Goal: Task Accomplishment & Management: Manage account settings

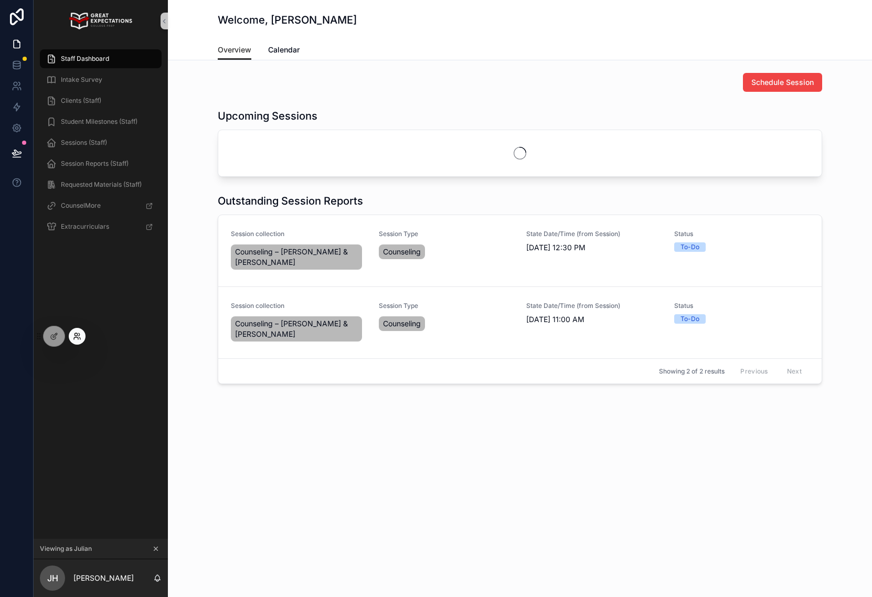
click at [77, 335] on icon at bounding box center [77, 336] width 8 height 8
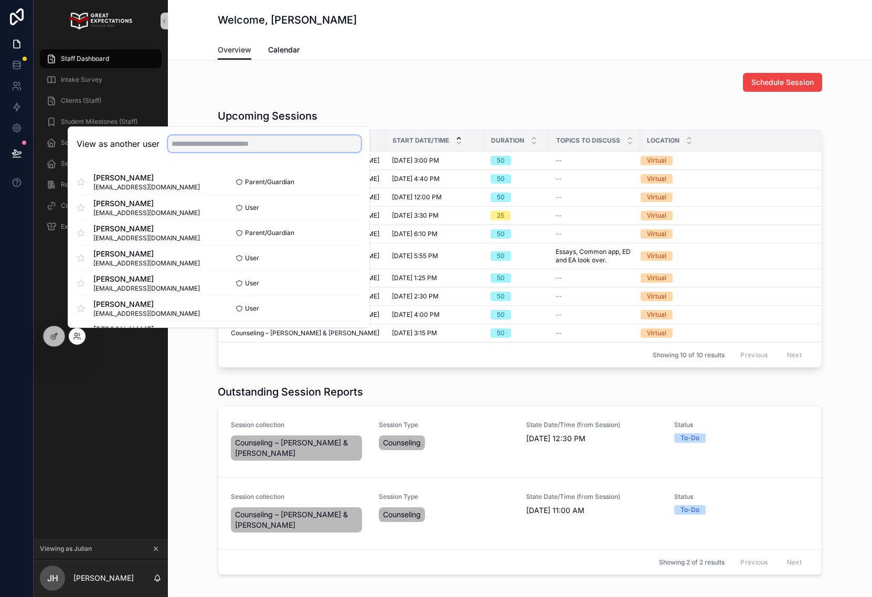
click at [255, 139] on input "text" at bounding box center [264, 143] width 193 height 17
type input "*"
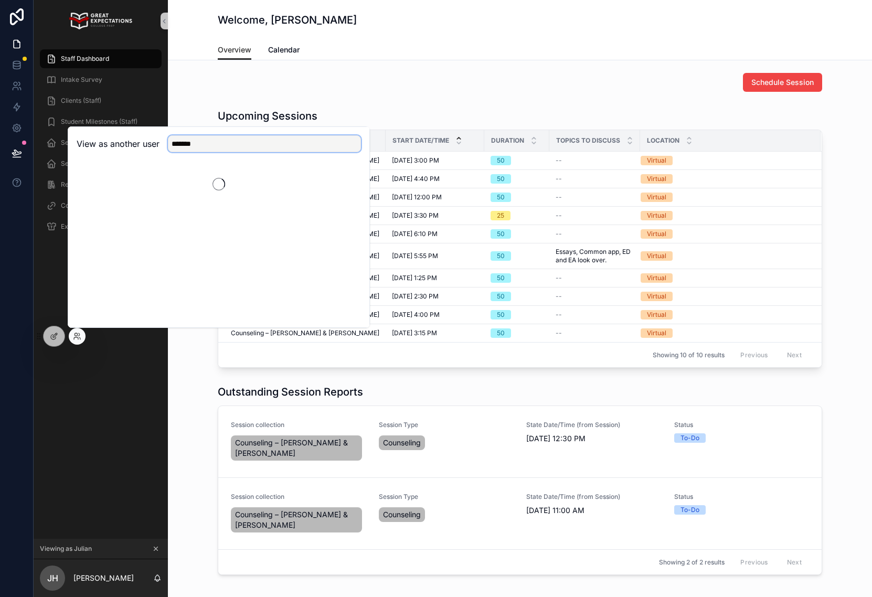
type input "*******"
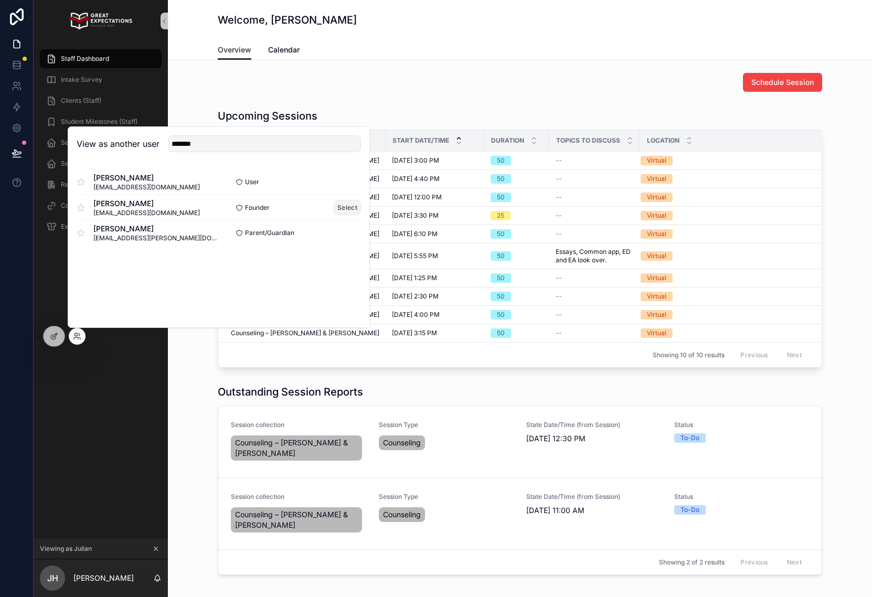
click at [341, 206] on button "Select" at bounding box center [347, 207] width 27 height 15
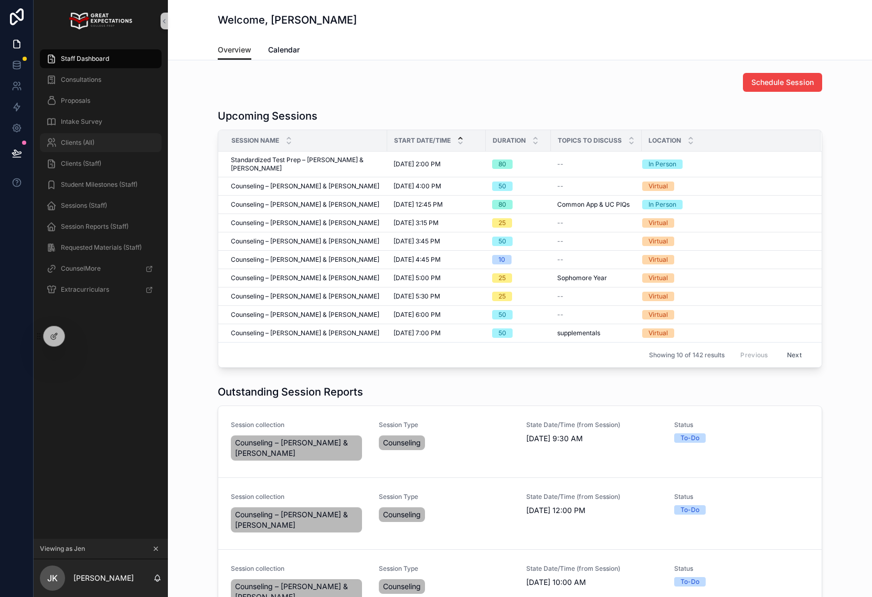
click at [124, 141] on div "Clients (All)" at bounding box center [100, 142] width 109 height 17
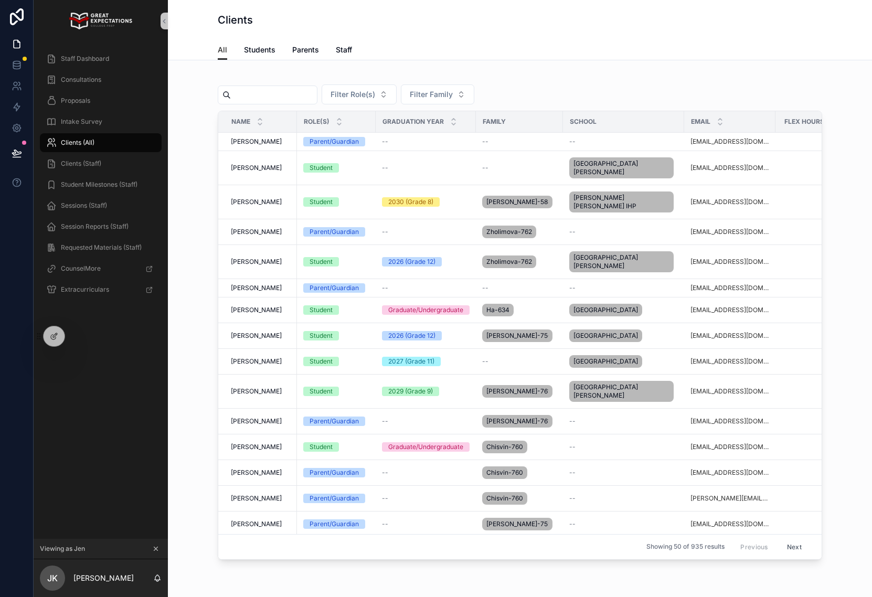
click at [305, 93] on input "scrollable content" at bounding box center [274, 95] width 86 height 15
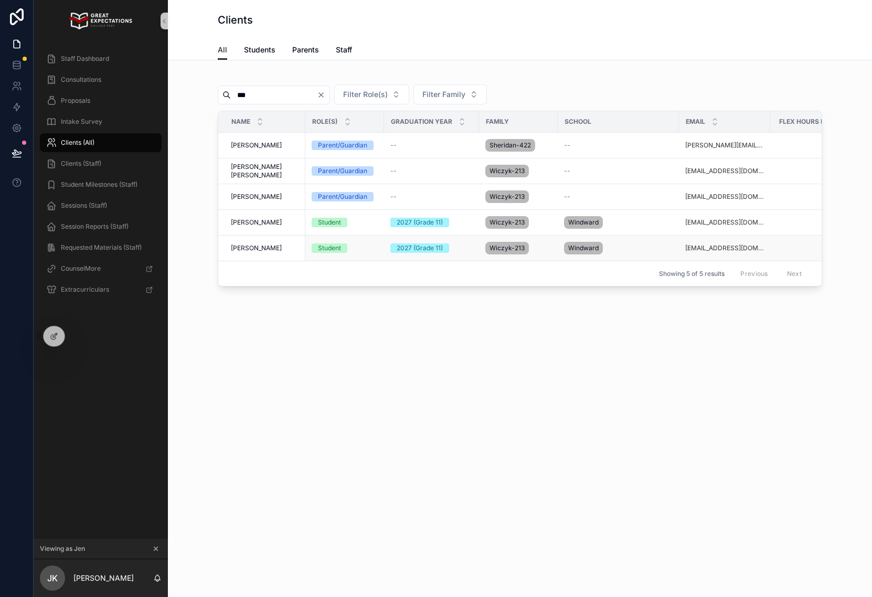
type input "***"
click at [254, 248] on span "[PERSON_NAME]" at bounding box center [256, 248] width 51 height 8
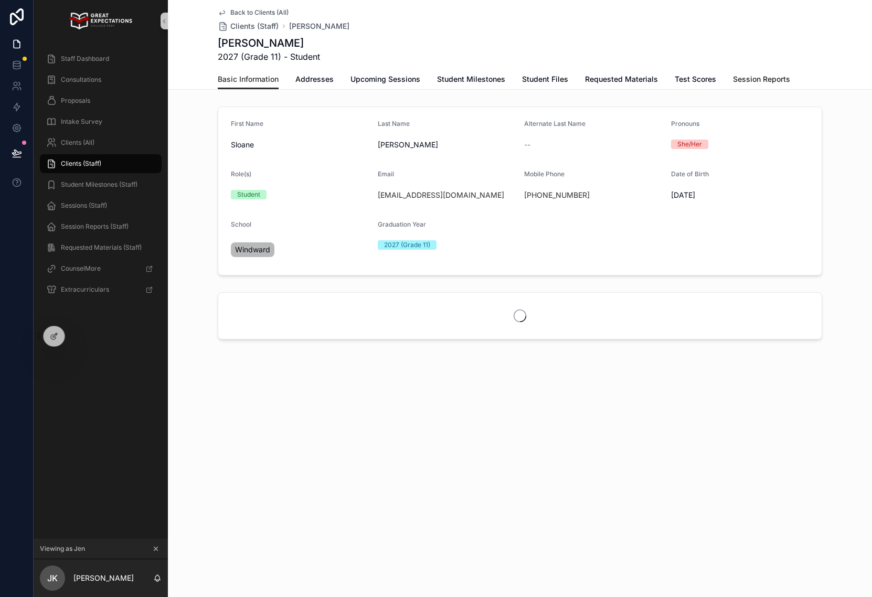
click at [740, 78] on span "Session Reports" at bounding box center [761, 79] width 57 height 10
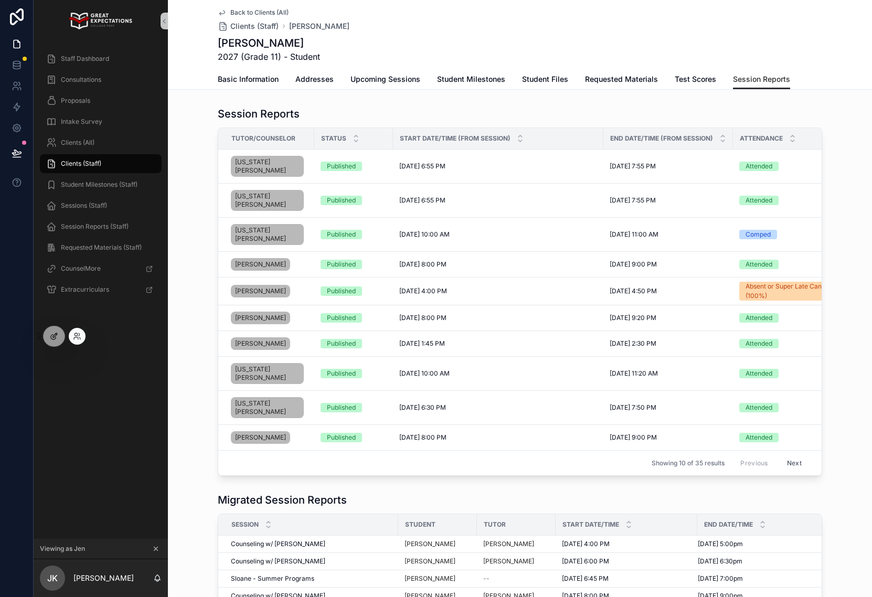
click at [44, 335] on div at bounding box center [54, 337] width 21 height 20
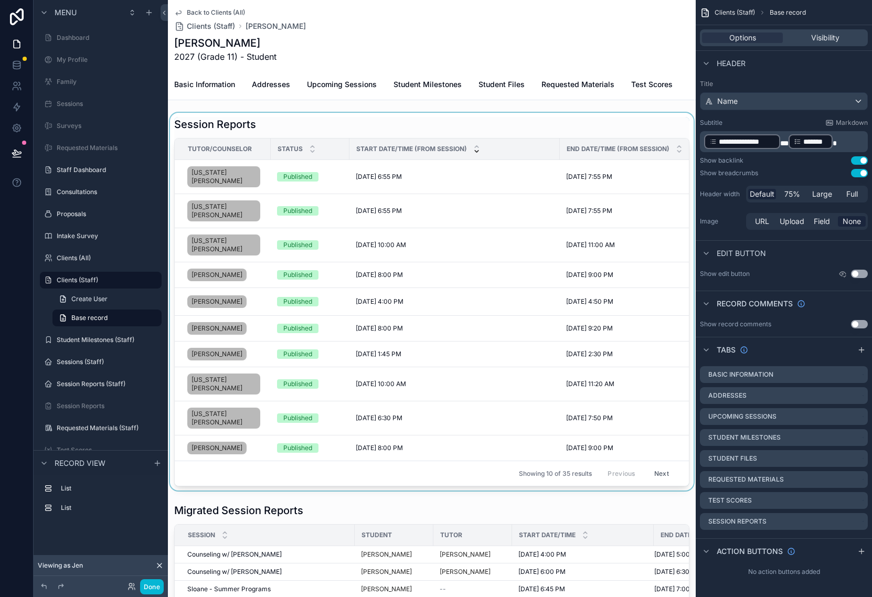
click at [477, 151] on icon "scrollable content" at bounding box center [476, 151] width 7 height 7
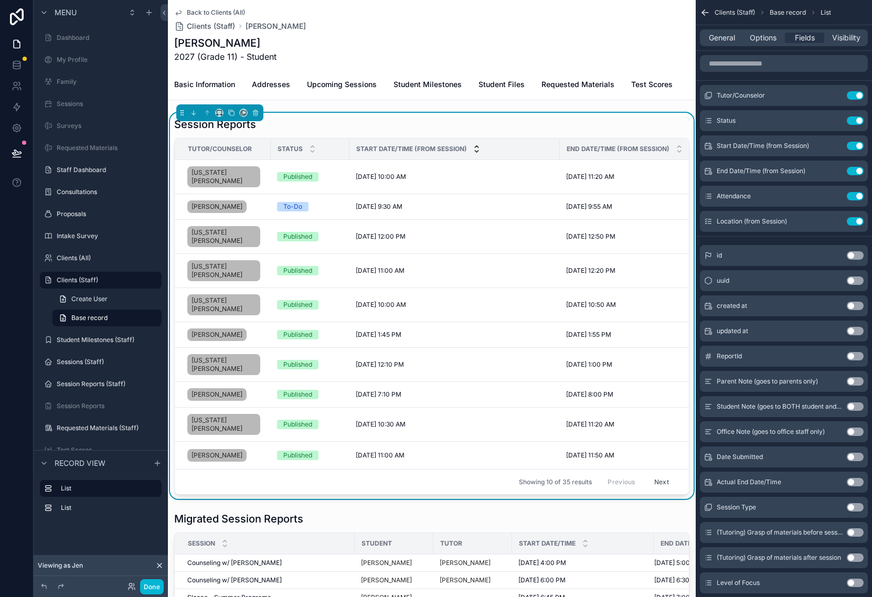
click at [477, 143] on icon "scrollable content" at bounding box center [476, 146] width 7 height 7
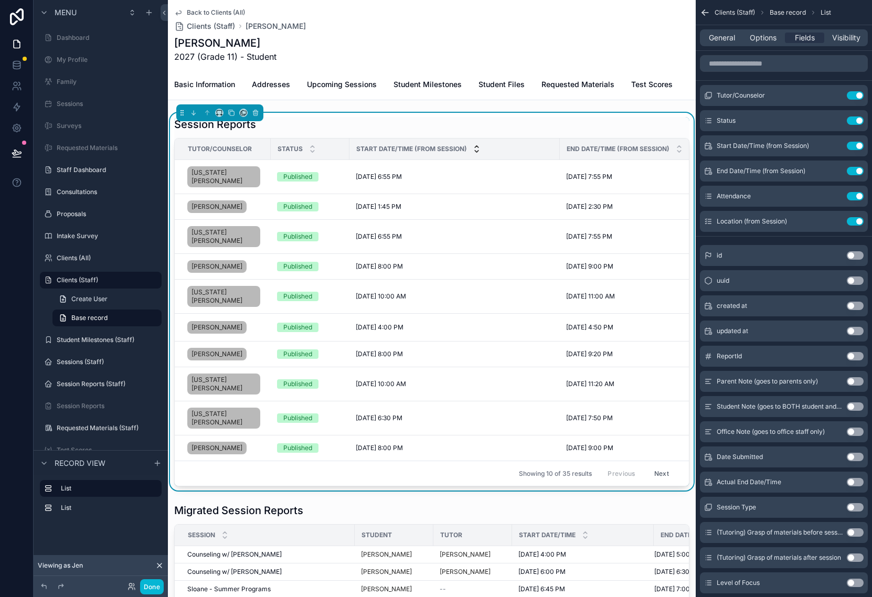
click at [476, 154] on icon "scrollable content" at bounding box center [476, 151] width 7 height 7
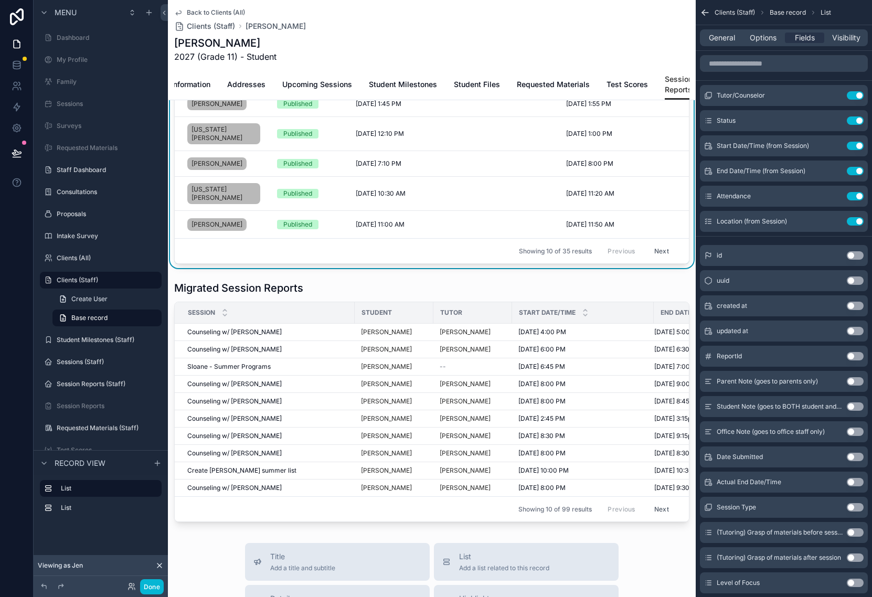
scroll to position [224, 0]
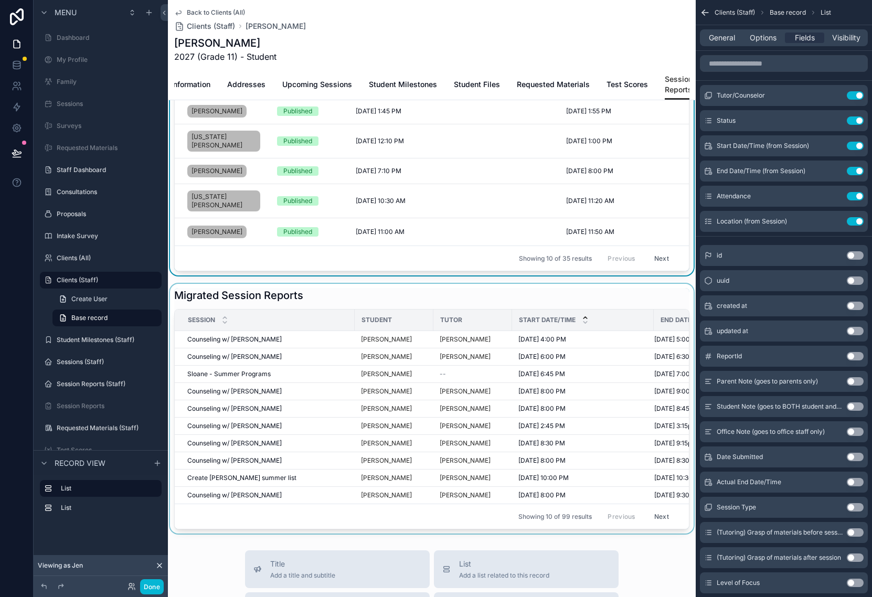
click at [586, 314] on div "scrollable content" at bounding box center [585, 320] width 7 height 12
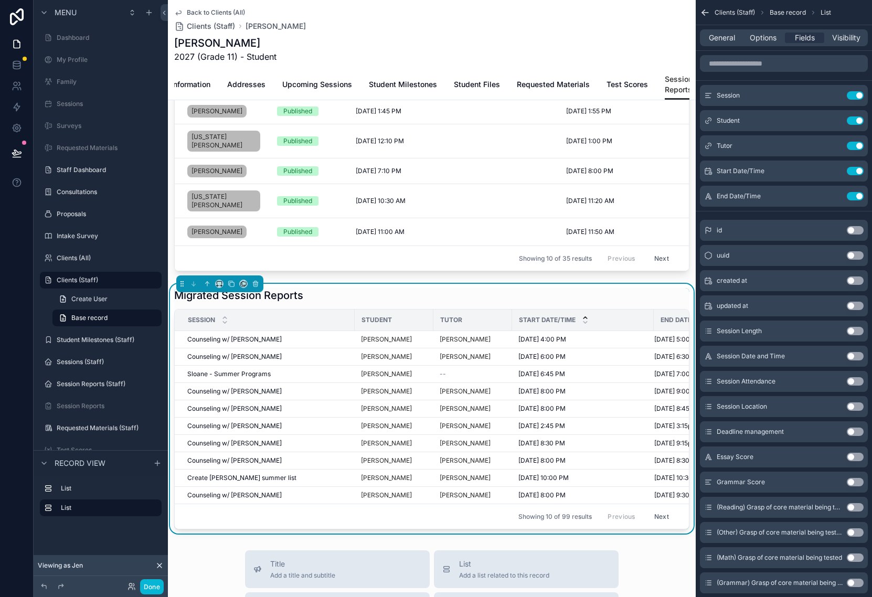
click at [586, 317] on icon "scrollable content" at bounding box center [586, 318] width 4 height 2
click at [585, 322] on icon "scrollable content" at bounding box center [586, 323] width 4 height 2
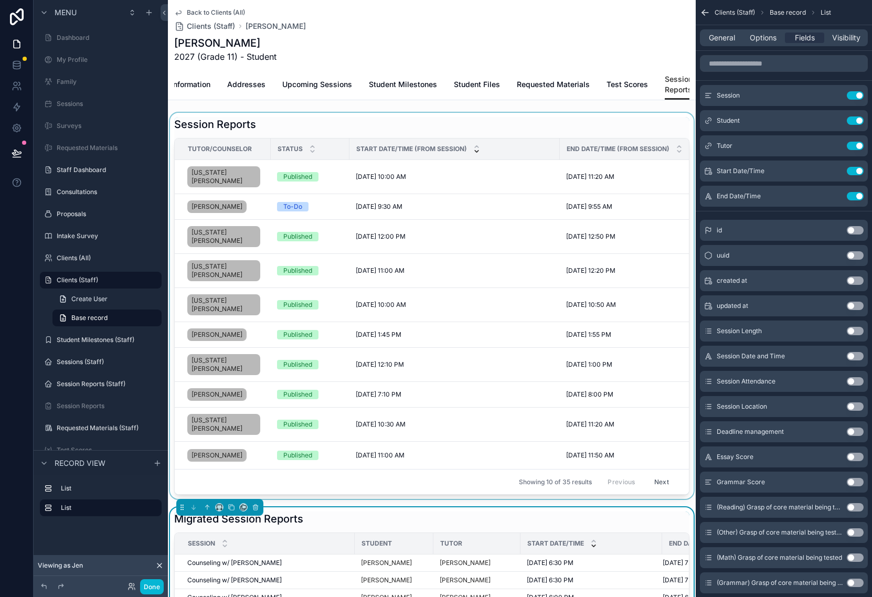
click at [661, 474] on button "Next" at bounding box center [661, 482] width 29 height 16
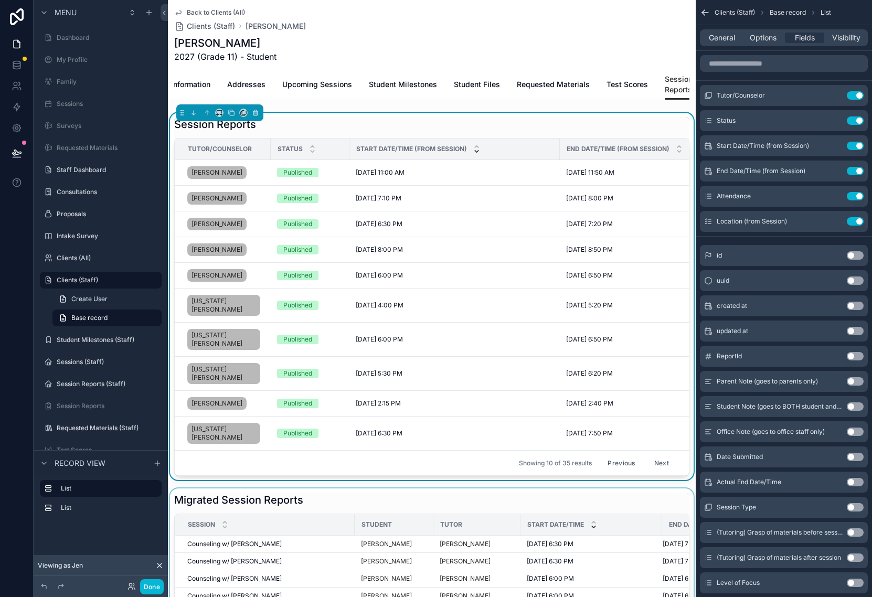
click at [661, 455] on button "Next" at bounding box center [661, 463] width 29 height 16
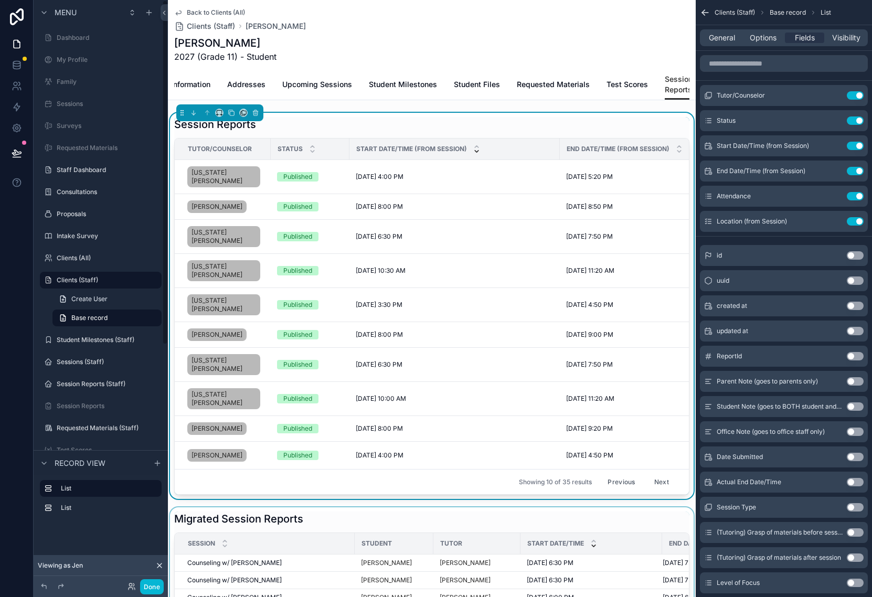
click at [646, 469] on div "Showing 10 of 35 results Previous Next" at bounding box center [432, 481] width 514 height 25
click at [630, 474] on button "Previous" at bounding box center [622, 482] width 42 height 16
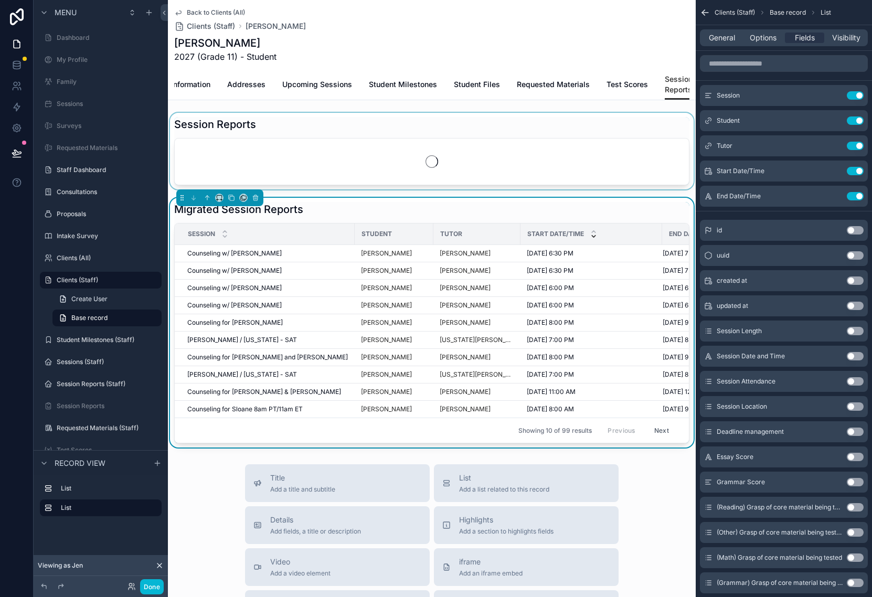
click at [630, 437] on div "Previous Next" at bounding box center [639, 431] width 76 height 16
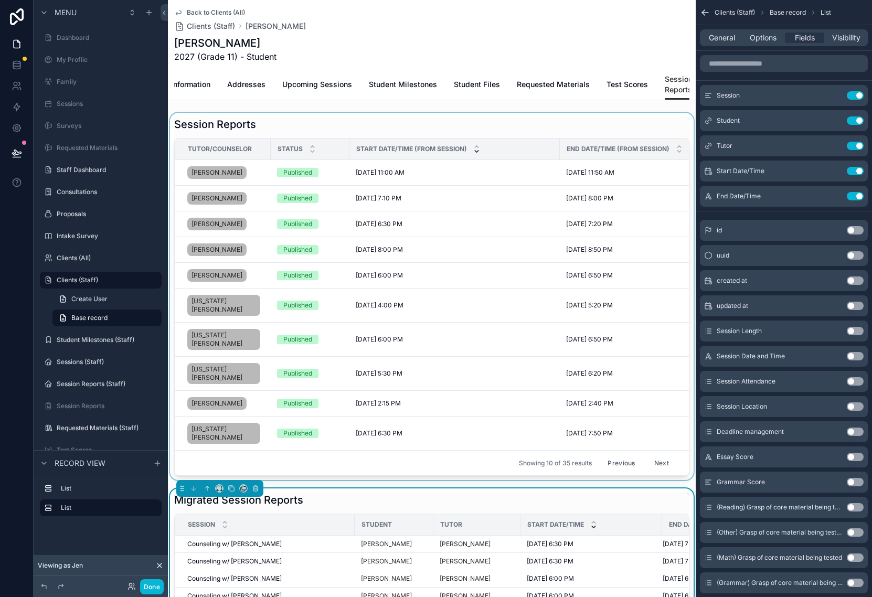
click at [623, 455] on button "Previous" at bounding box center [622, 463] width 42 height 16
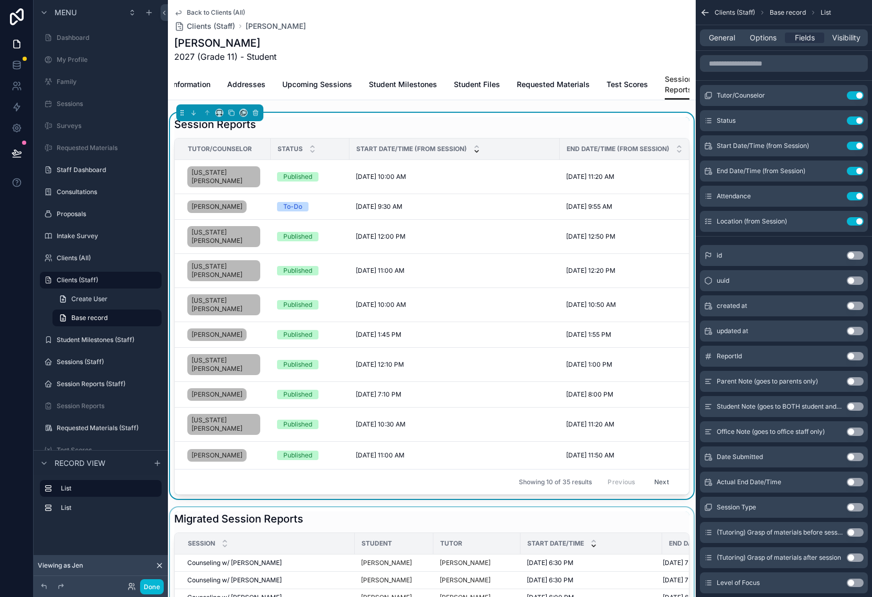
click at [622, 474] on div "Previous Next" at bounding box center [639, 482] width 76 height 16
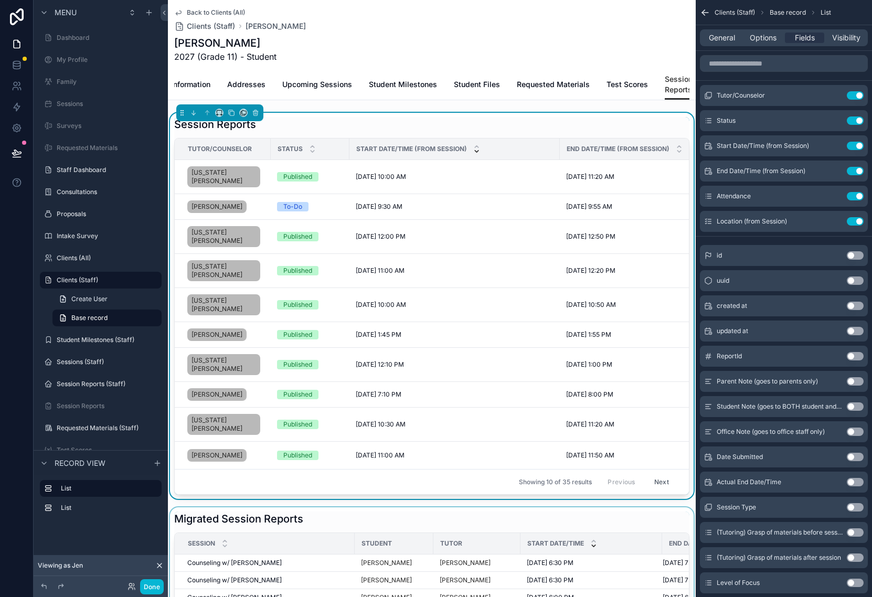
click at [622, 474] on div "Previous Next" at bounding box center [639, 482] width 76 height 16
click at [763, 41] on span "Options" at bounding box center [763, 38] width 27 height 10
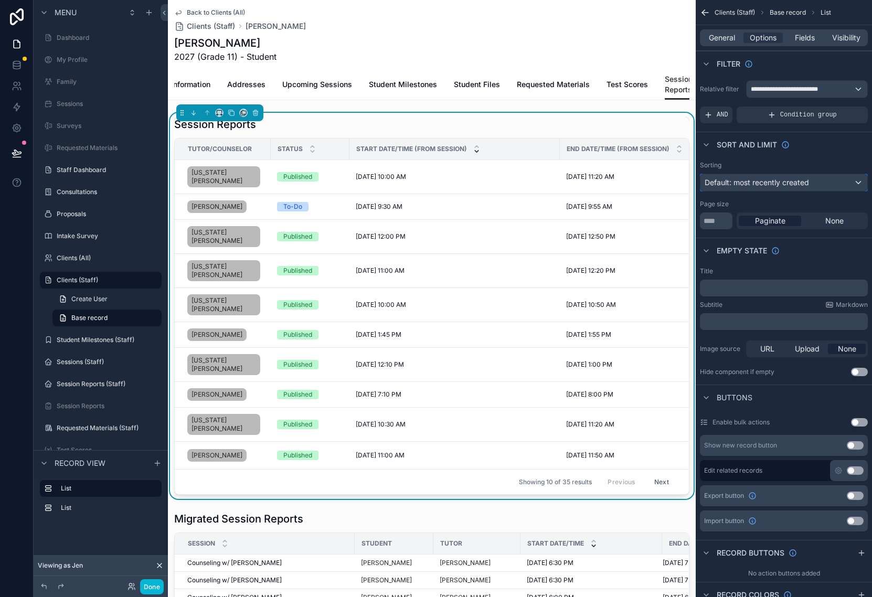
click at [809, 181] on span "Default: most recently created" at bounding box center [757, 182] width 104 height 9
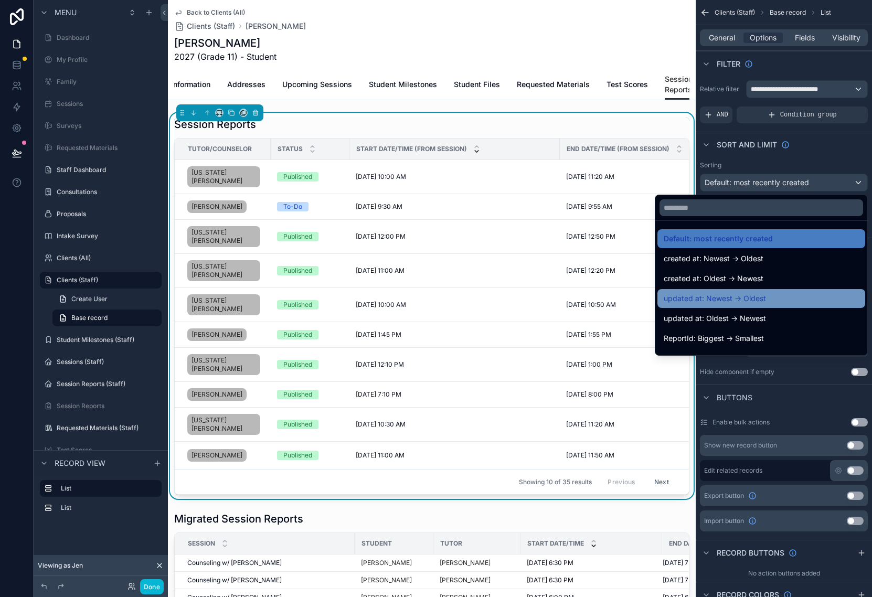
click at [751, 299] on span "updated at: Newest -> Oldest" at bounding box center [715, 298] width 102 height 13
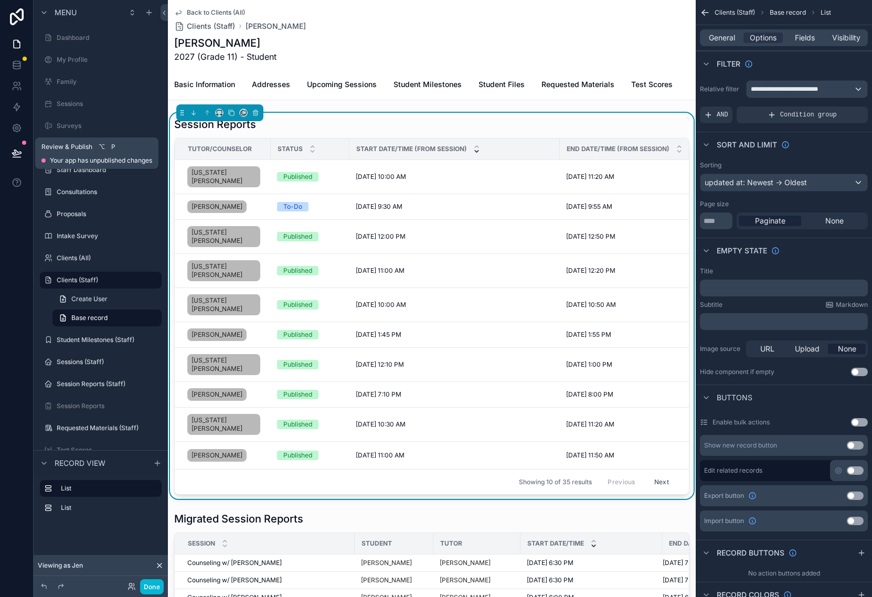
click at [18, 150] on icon at bounding box center [17, 153] width 10 height 10
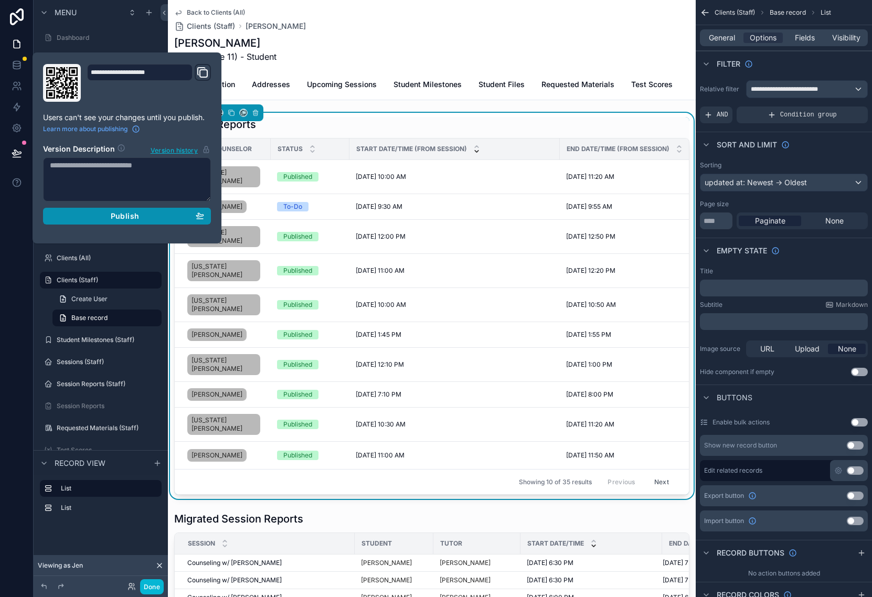
click at [80, 215] on div "Publish" at bounding box center [127, 216] width 154 height 9
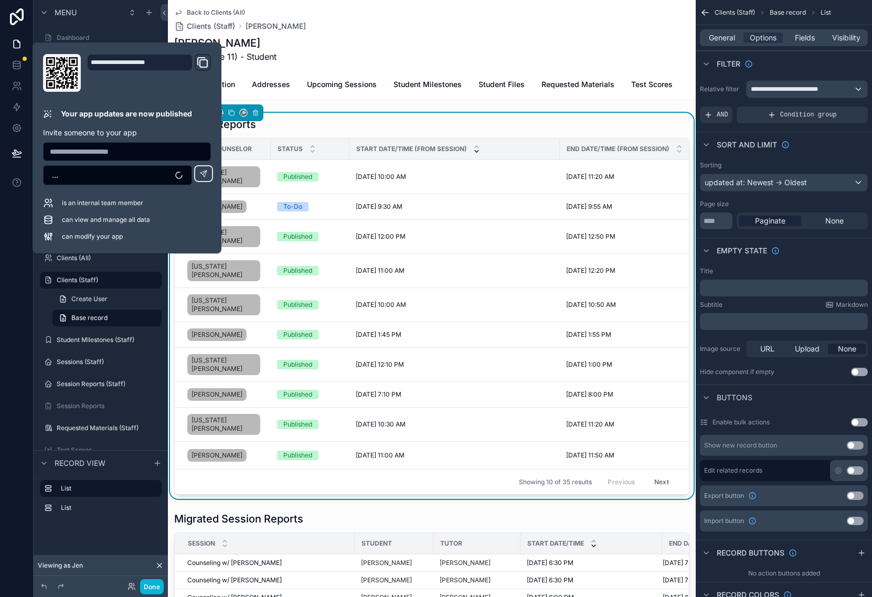
click at [412, 99] on div "Basic Information Addresses Upcoming Sessions Student Milestones Student Files …" at bounding box center [431, 84] width 515 height 30
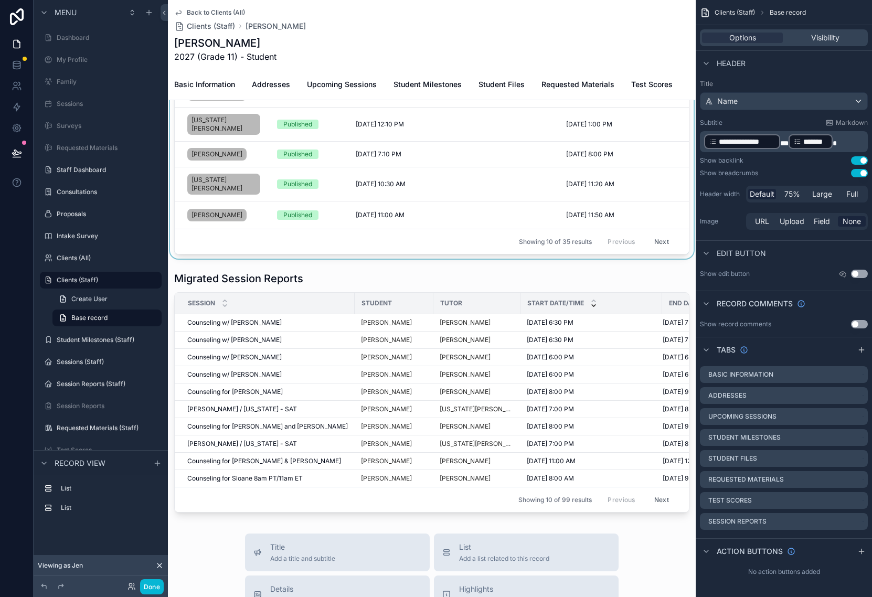
scroll to position [241, 0]
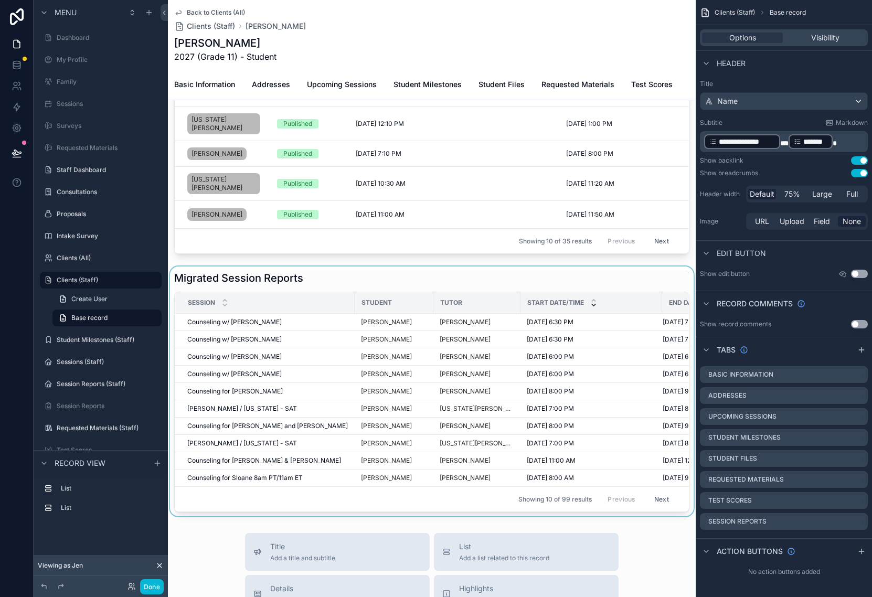
click at [391, 289] on div "scrollable content" at bounding box center [432, 392] width 528 height 250
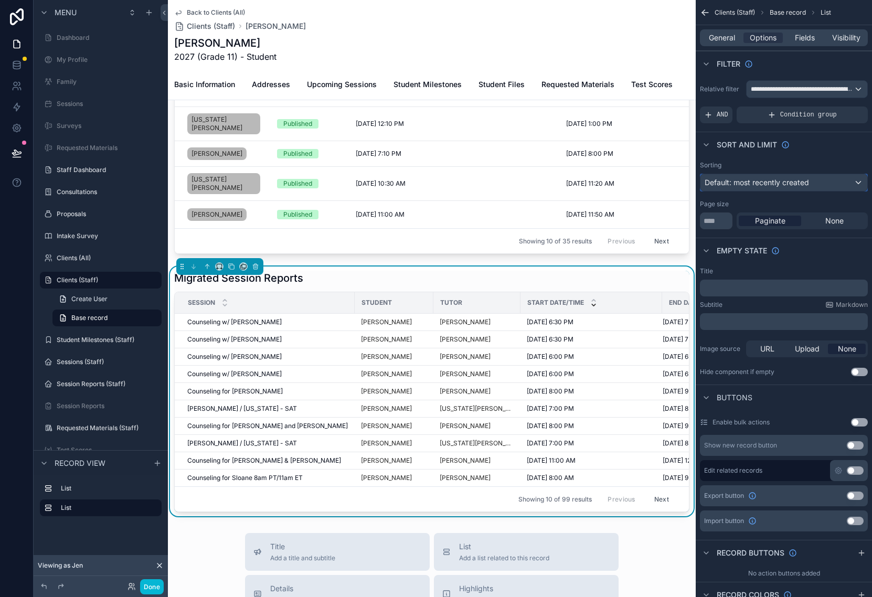
click at [795, 191] on button "Default: most recently created" at bounding box center [784, 183] width 168 height 18
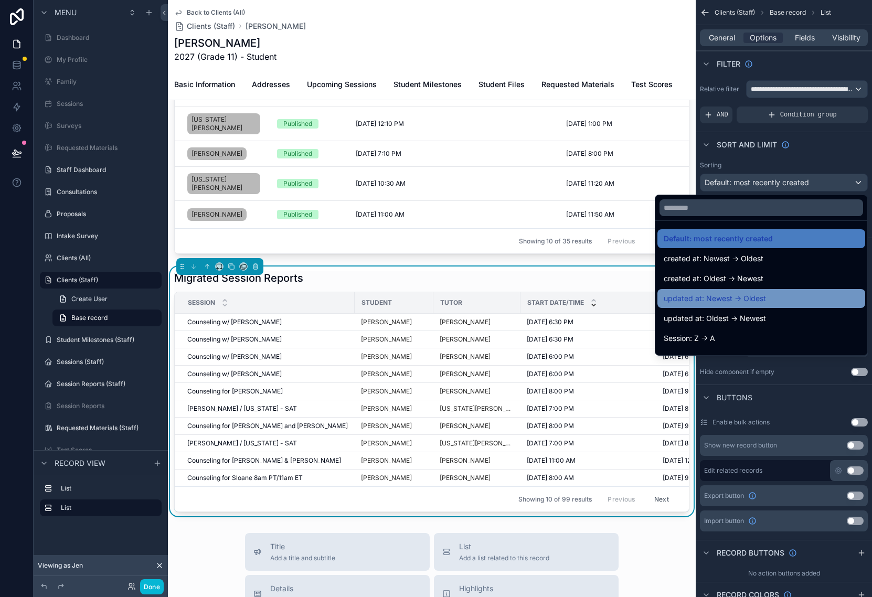
click at [751, 303] on span "updated at: Newest -> Oldest" at bounding box center [715, 298] width 102 height 13
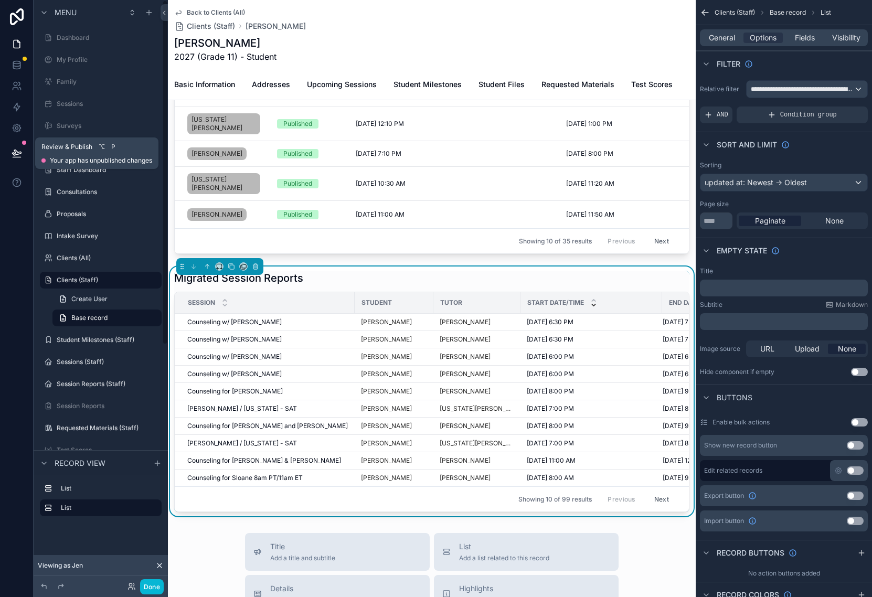
click at [16, 151] on icon at bounding box center [16, 152] width 9 height 5
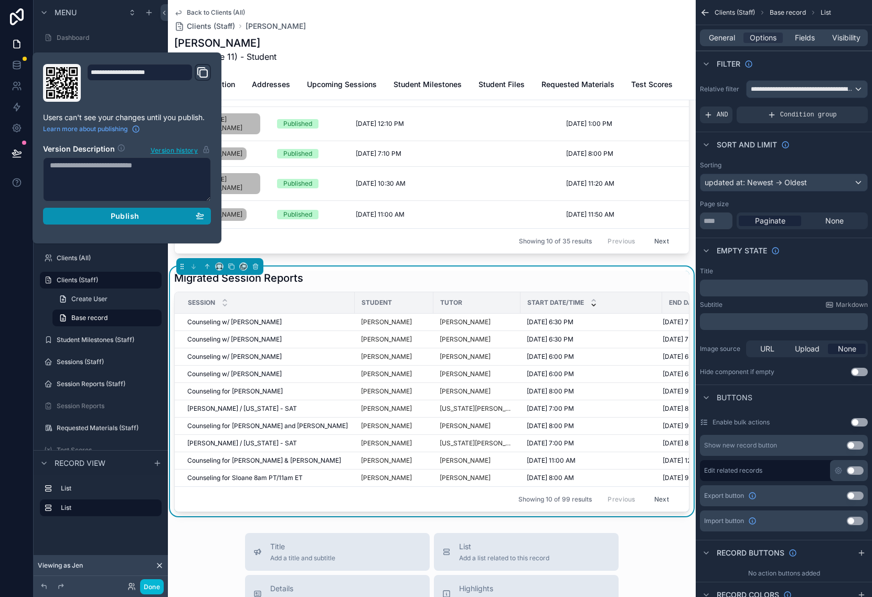
click at [121, 220] on span "Publish" at bounding box center [125, 216] width 28 height 9
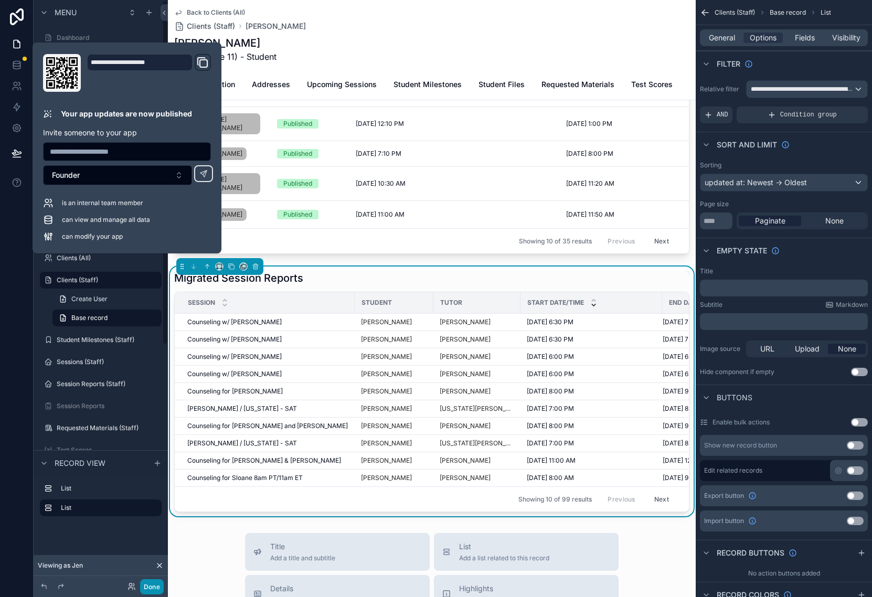
click at [150, 586] on button "Done" at bounding box center [152, 587] width 24 height 15
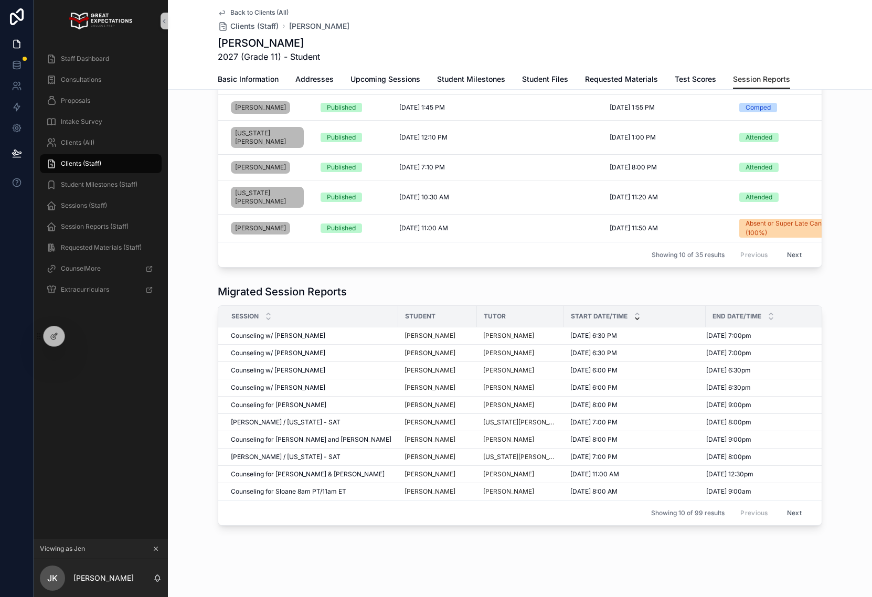
scroll to position [166, 0]
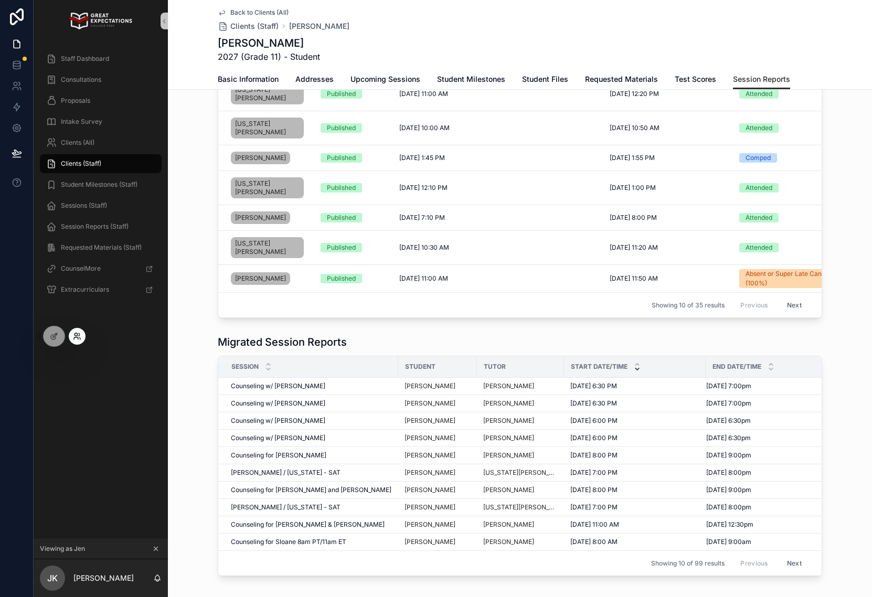
click at [79, 336] on icon at bounding box center [77, 336] width 8 height 8
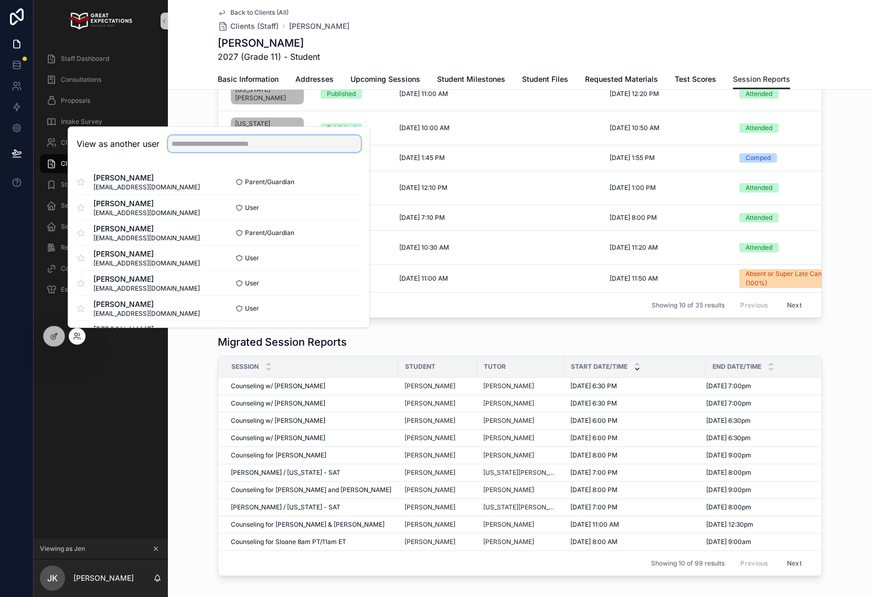
click at [226, 145] on input "text" at bounding box center [264, 143] width 193 height 17
type input "***"
click at [338, 259] on button "Select" at bounding box center [347, 257] width 27 height 15
